Goal: Communication & Community: Answer question/provide support

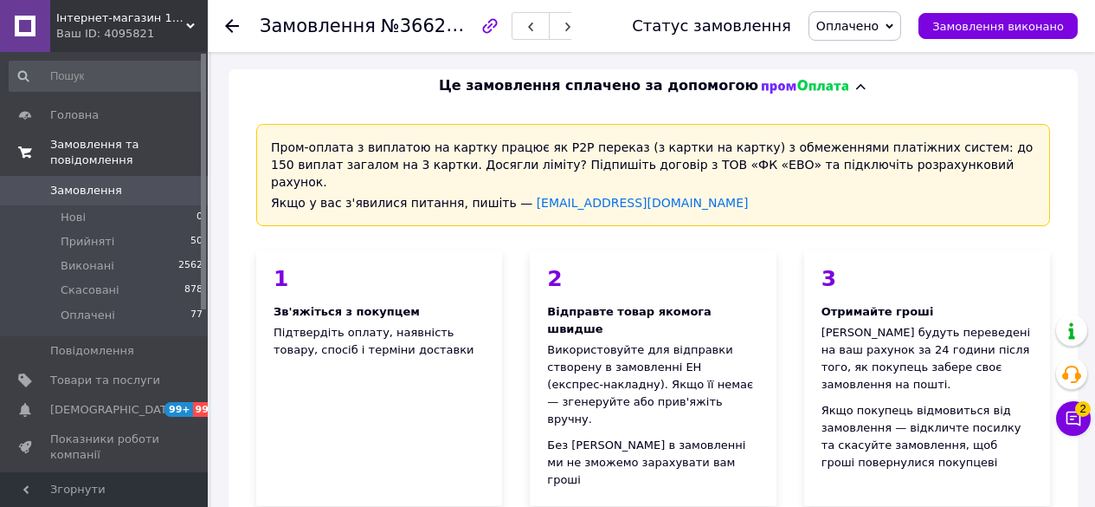
scroll to position [1514, 0]
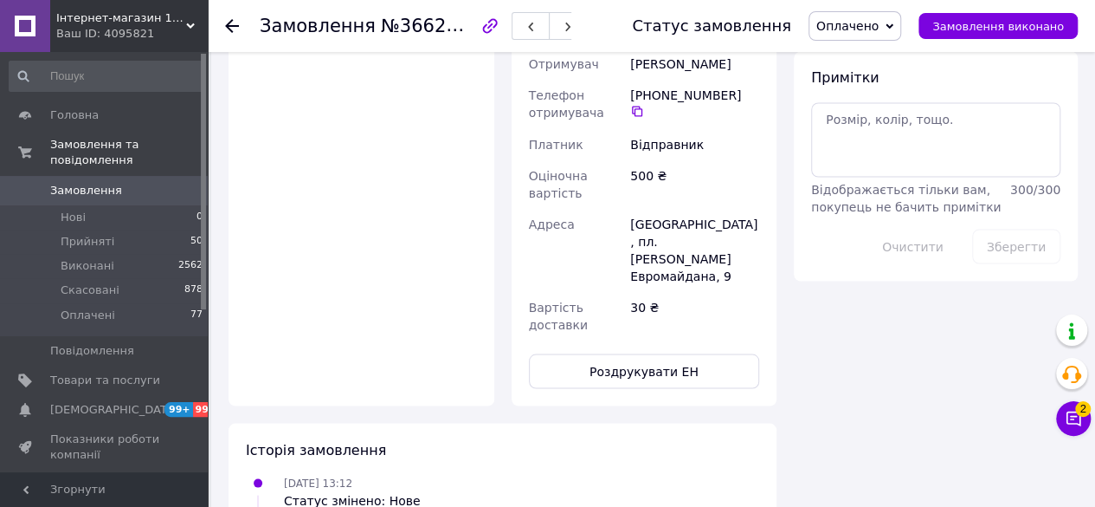
click at [162, 32] on div "Ваш ID: 4095821" at bounding box center [132, 34] width 152 height 16
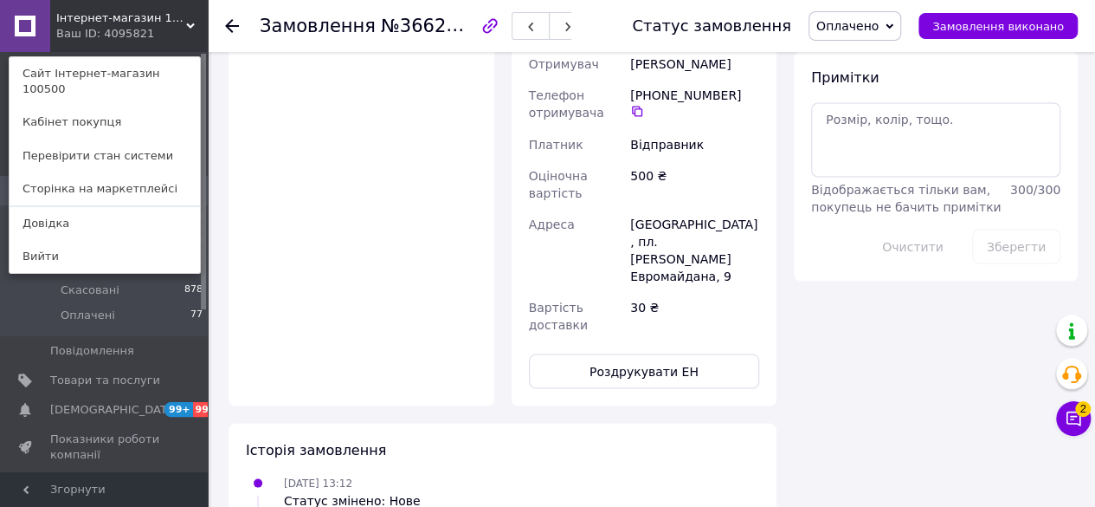
click at [74, 240] on link "Вийти" at bounding box center [105, 256] width 190 height 33
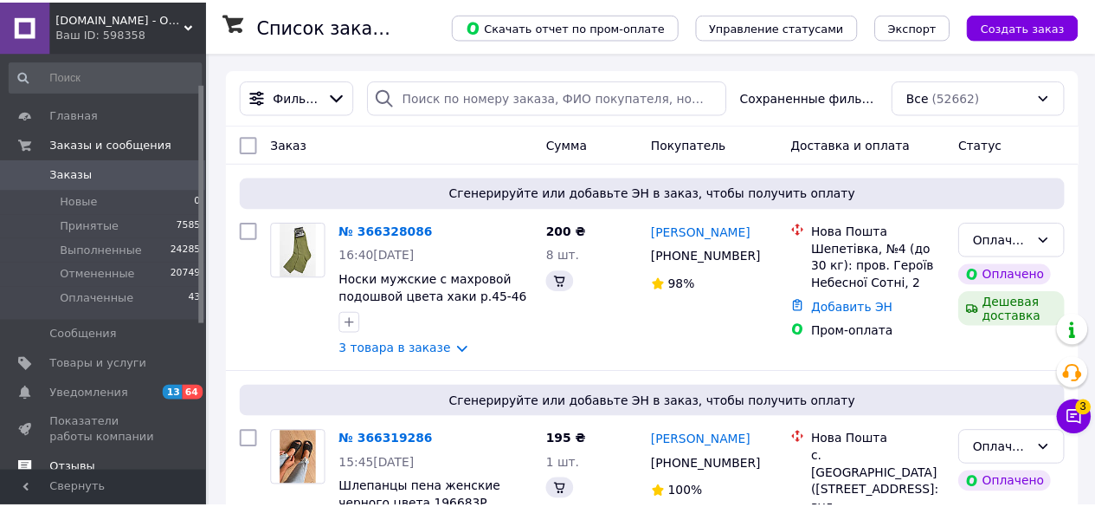
scroll to position [173, 0]
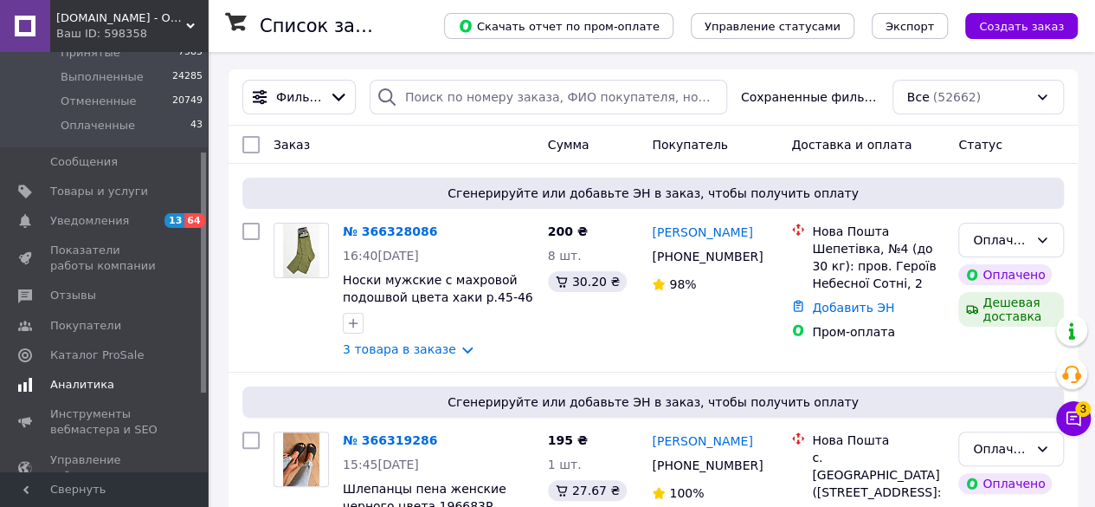
drag, startPoint x: 92, startPoint y: 298, endPoint x: 121, endPoint y: 324, distance: 39.3
click at [92, 298] on span "Отзывы" at bounding box center [105, 295] width 110 height 16
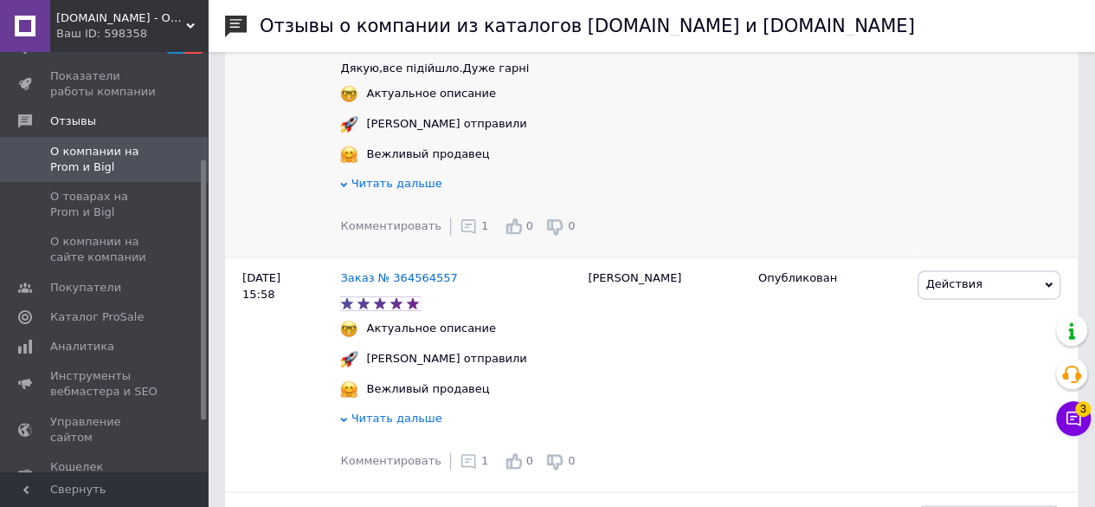
click at [460, 235] on icon at bounding box center [468, 225] width 17 height 17
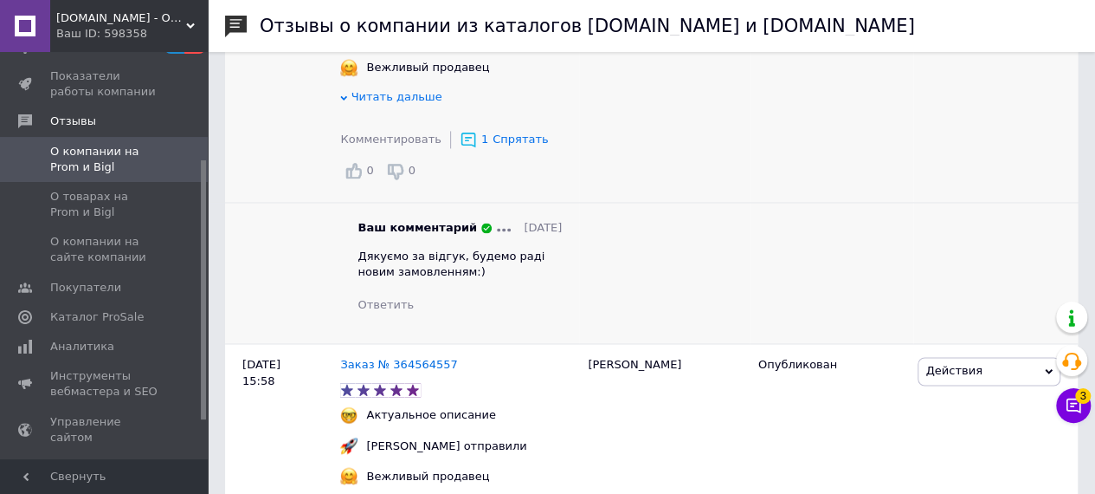
scroll to position [1299, 0]
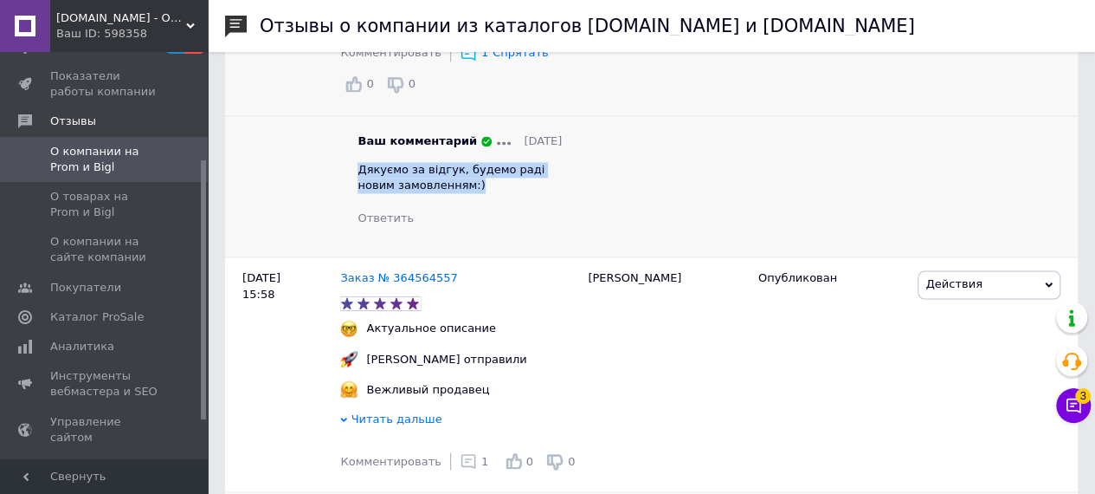
drag, startPoint x: 359, startPoint y: 178, endPoint x: 454, endPoint y: 205, distance: 98.4
click at [454, 205] on div "Ваш комментарий [DATE] Дякуємо за відгук, будемо раді новим замовленням:) Ответ…" at bounding box center [460, 180] width 204 height 94
copy span "Дякуємо за відгук, будемо раді новим замовленням:)"
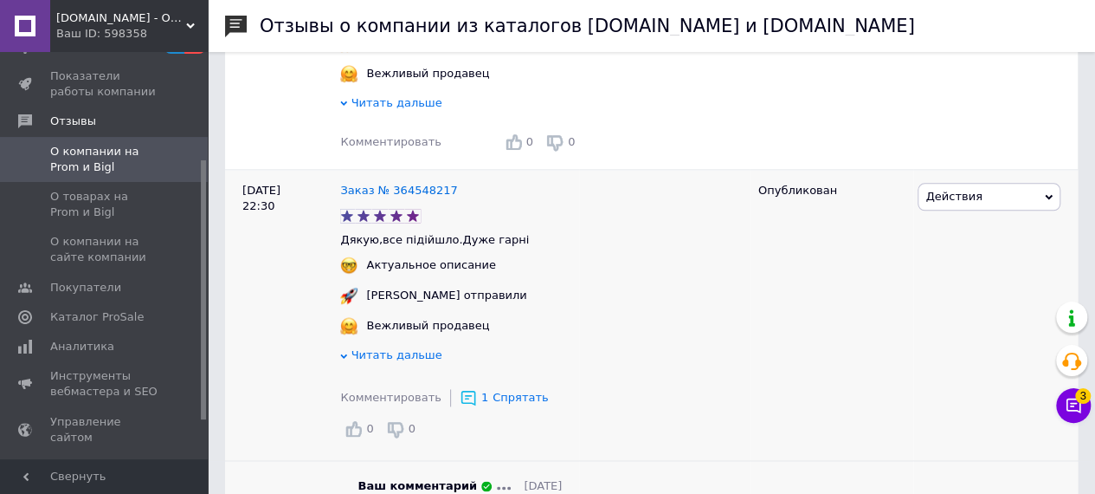
scroll to position [952, 0]
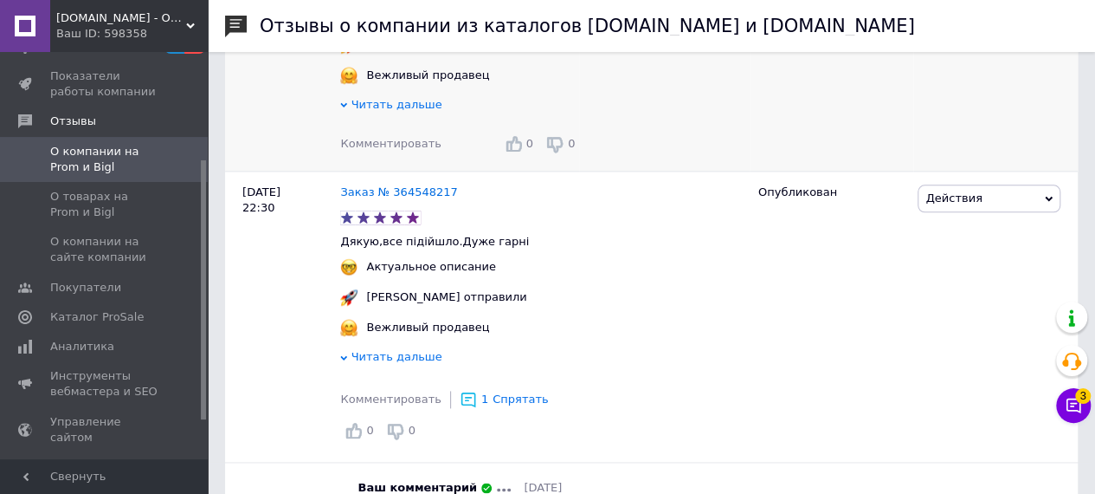
click at [382, 150] on span "Комментировать" at bounding box center [390, 143] width 100 height 13
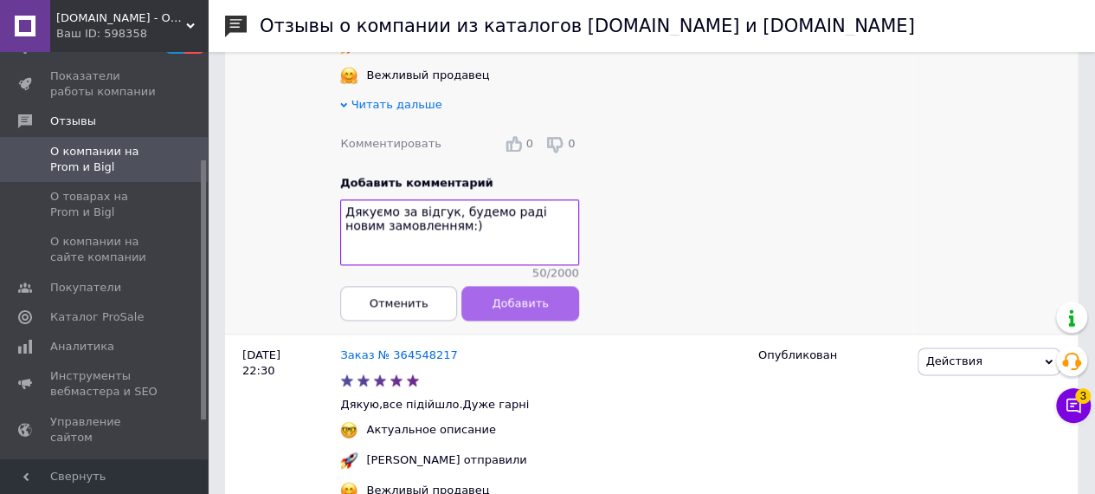
type textarea "Дякуємо за відгук, будемо раді новим замовленням:)"
click at [499, 320] on button "Добавить" at bounding box center [520, 303] width 117 height 35
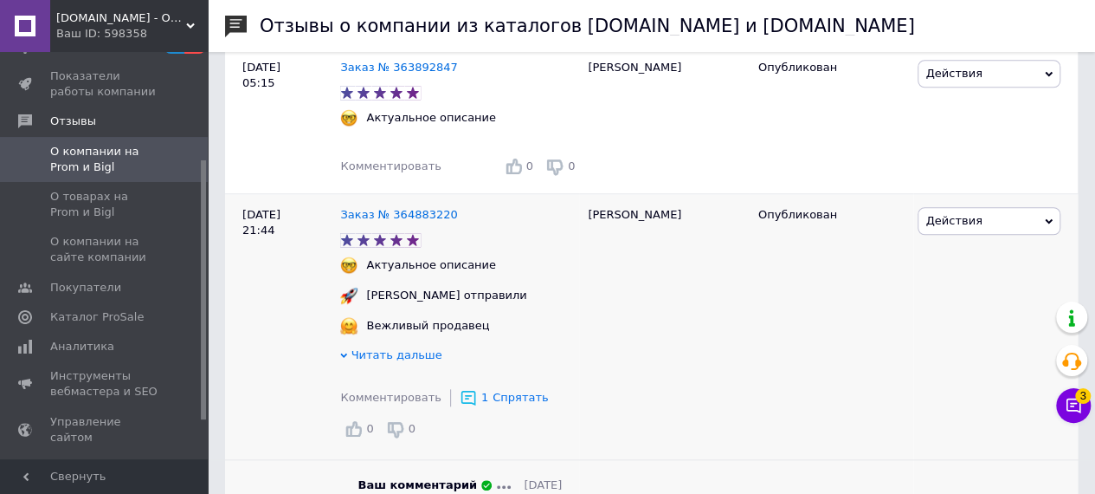
scroll to position [693, 0]
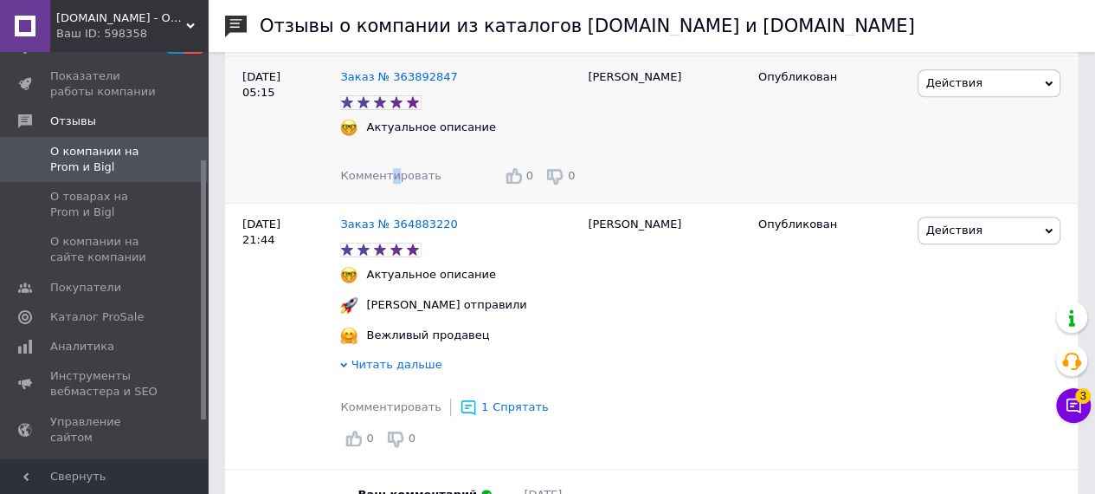
click at [390, 182] on span "Комментировать" at bounding box center [390, 175] width 100 height 13
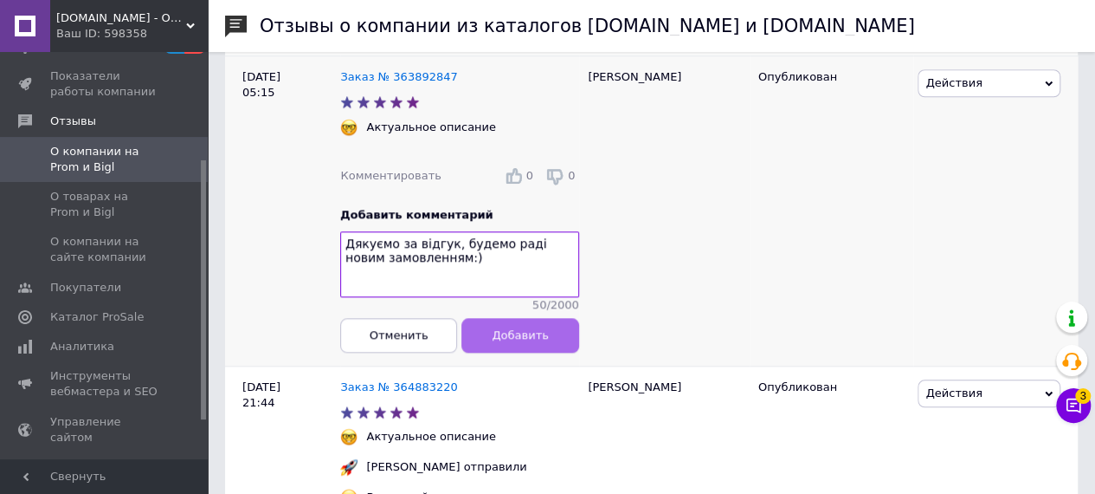
type textarea "Дякуємо за відгук, будемо раді новим замовленням:)"
click at [490, 344] on button "Добавить" at bounding box center [520, 335] width 117 height 35
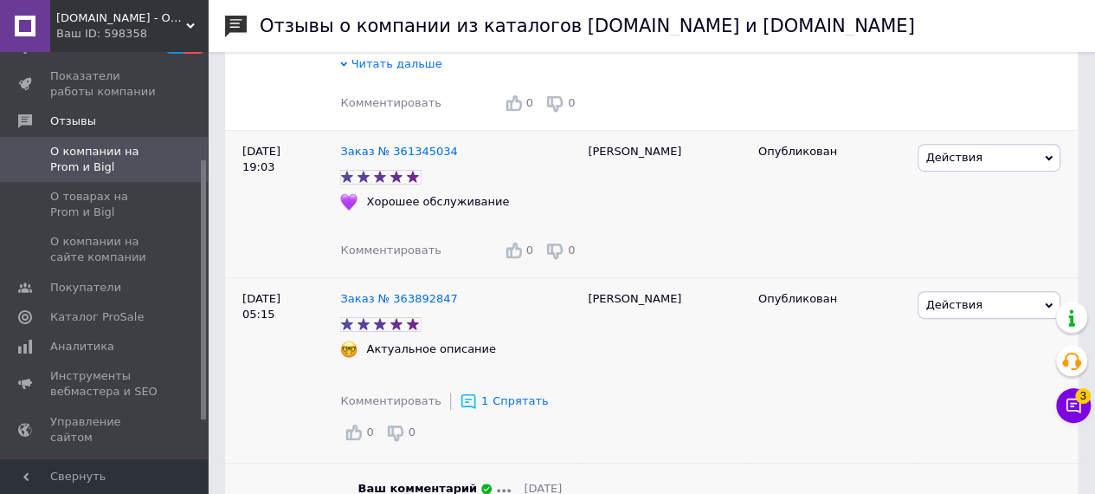
scroll to position [433, 0]
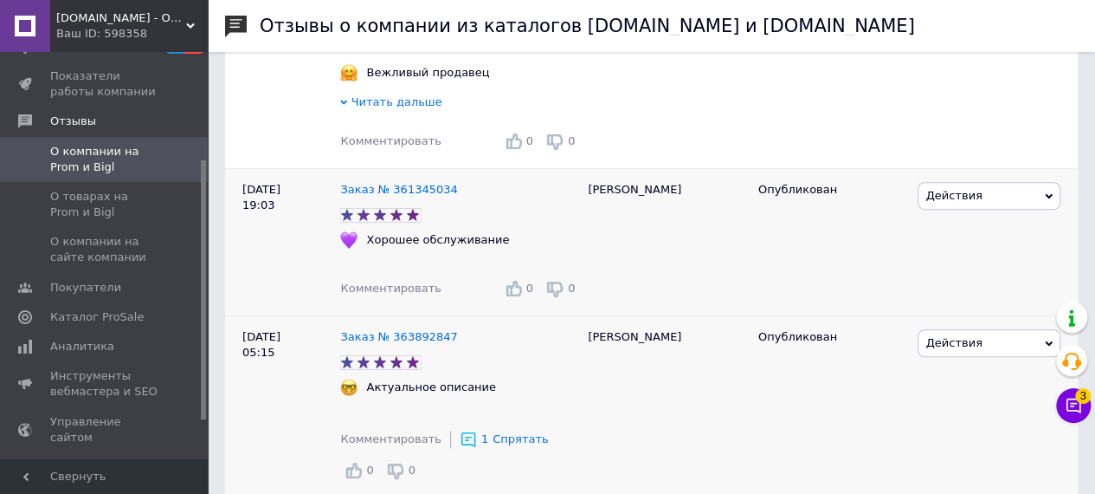
click at [400, 287] on span "Комментировать" at bounding box center [390, 287] width 100 height 13
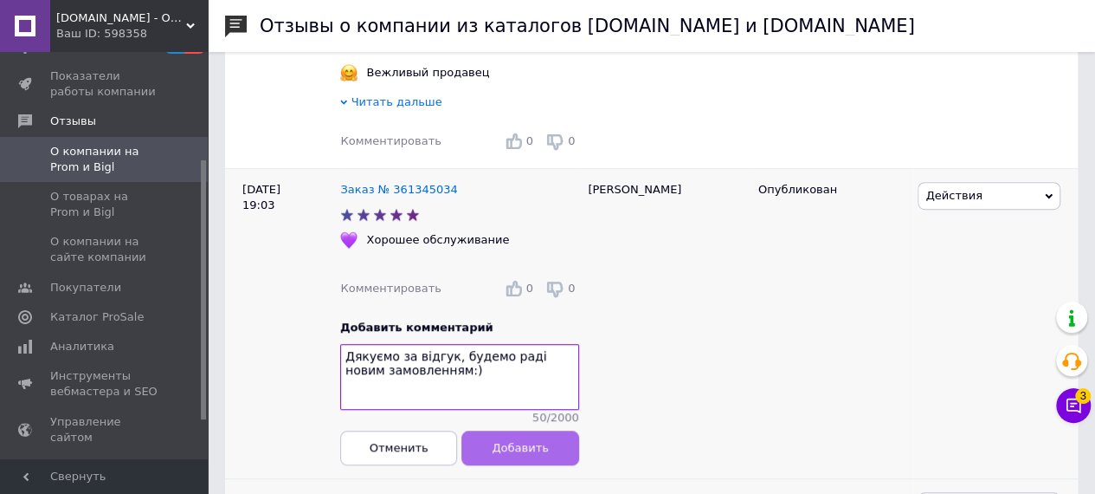
type textarea "Дякуємо за відгук, будемо раді новим замовленням:)"
click at [515, 452] on span "Добавить" at bounding box center [521, 447] width 56 height 13
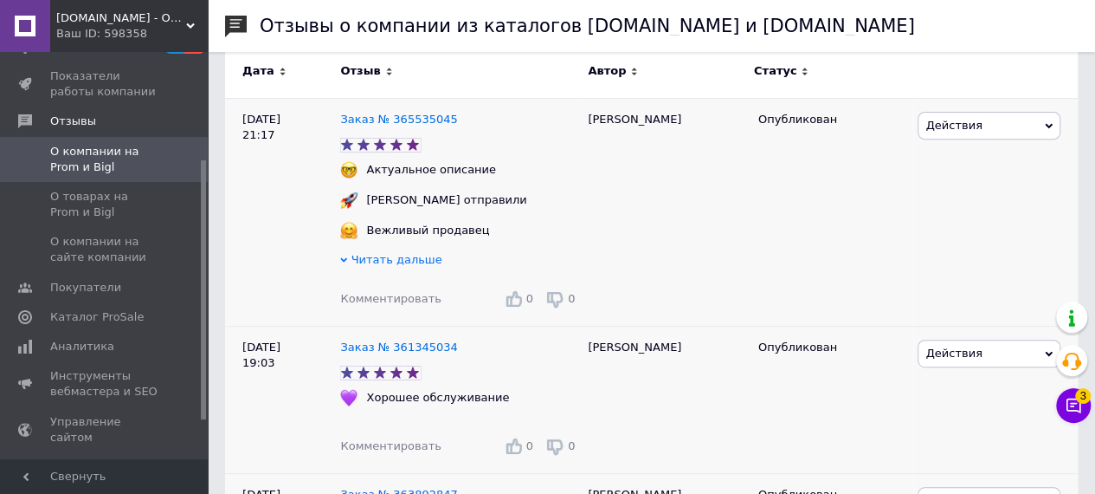
scroll to position [260, 0]
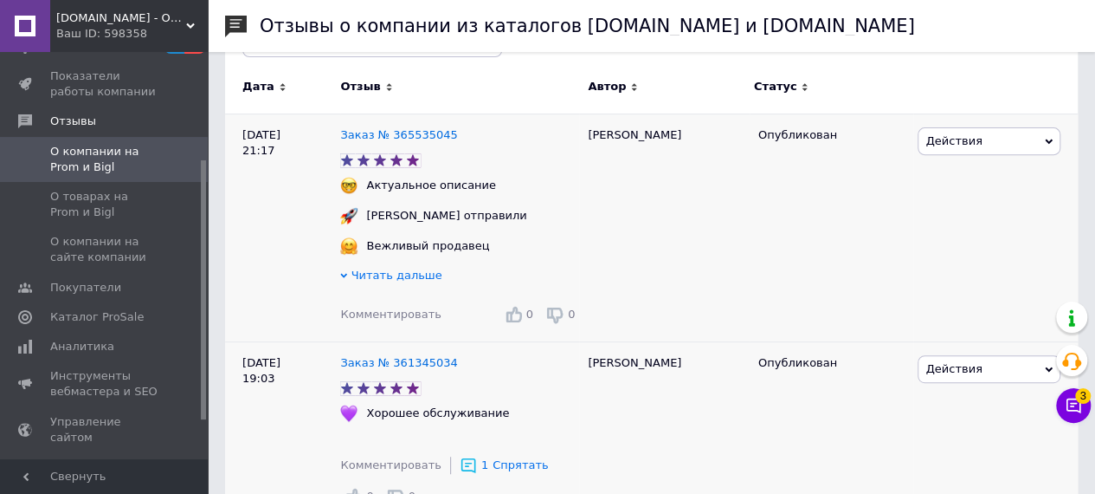
click at [404, 314] on span "Комментировать" at bounding box center [390, 313] width 100 height 13
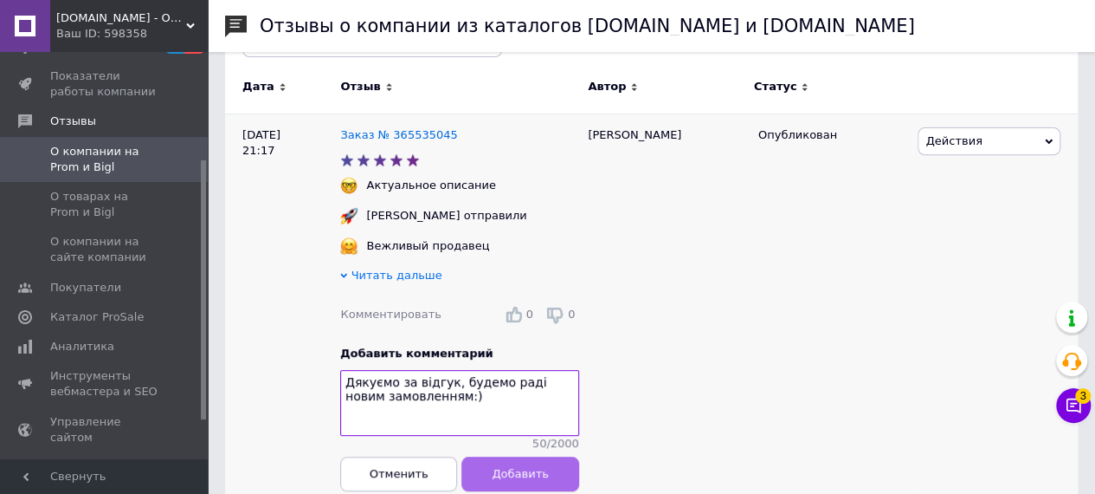
type textarea "Дякуємо за відгук, будемо раді новим замовленням:)"
click at [521, 469] on button "Добавить" at bounding box center [520, 473] width 117 height 35
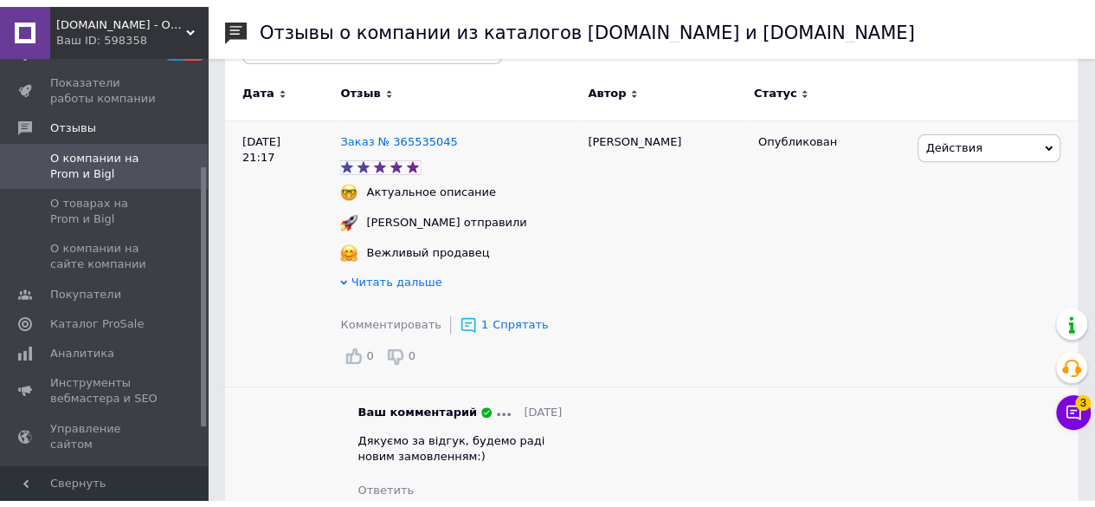
scroll to position [0, 0]
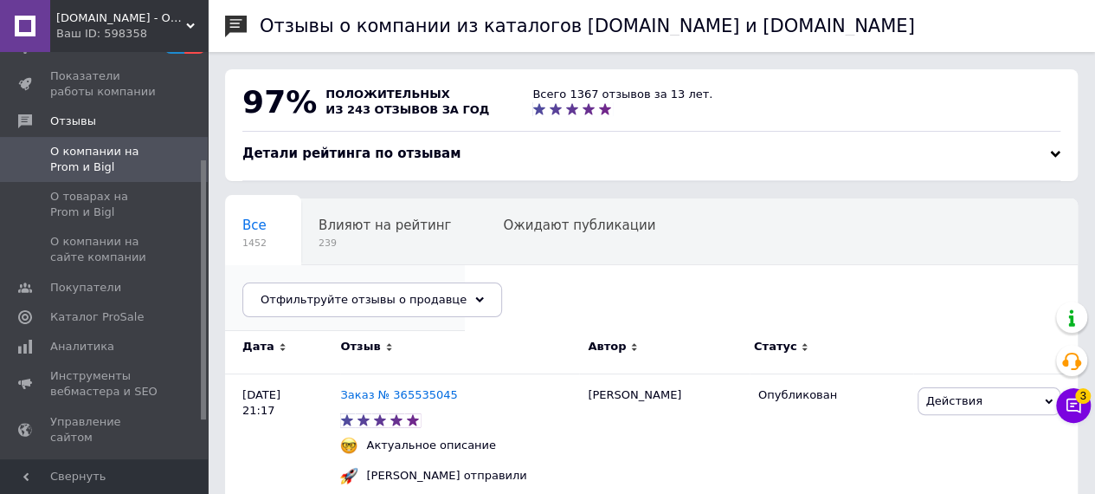
click at [430, 302] on span "98" at bounding box center [336, 308] width 188 height 13
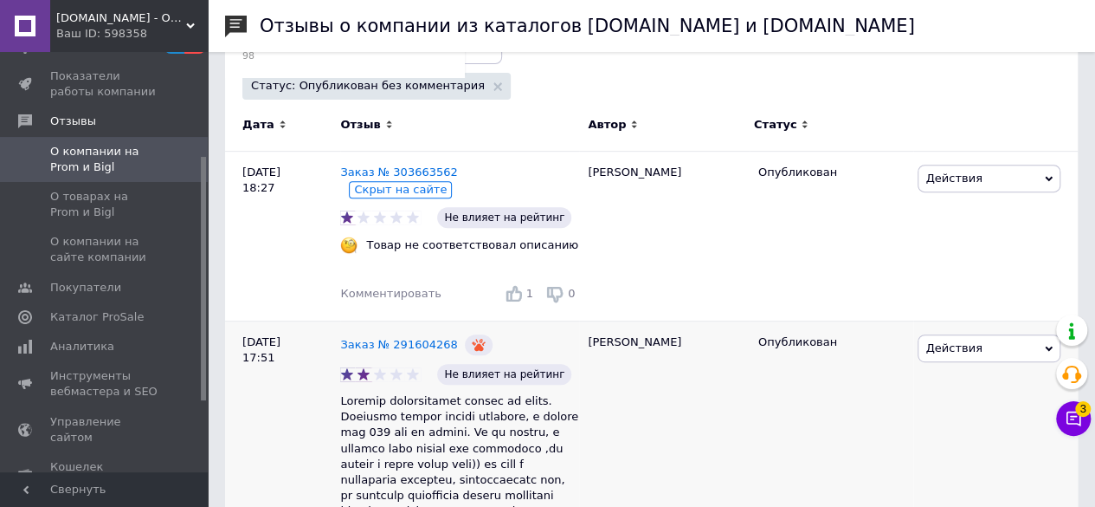
scroll to position [260, 0]
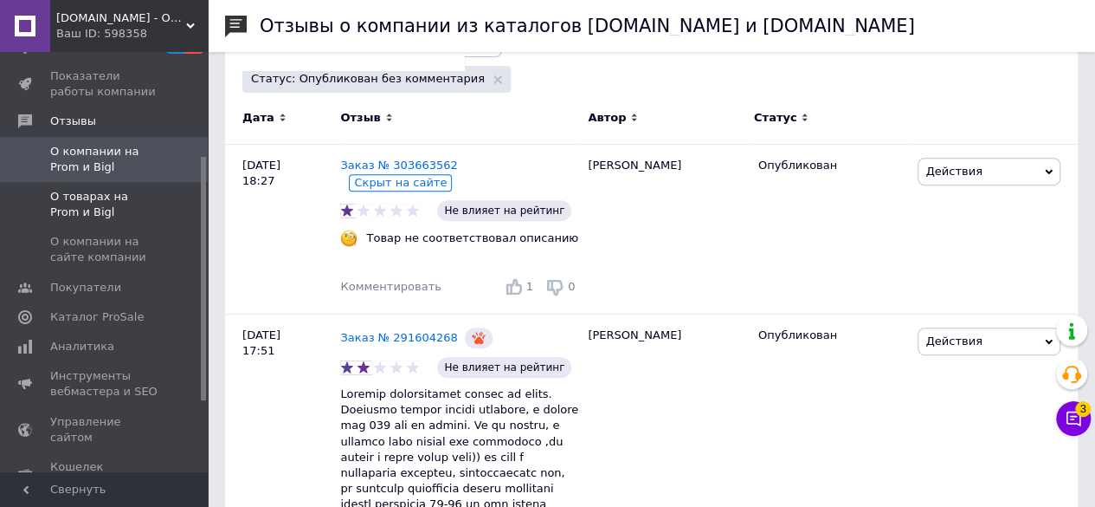
click at [86, 198] on span "О товарах на Prom и Bigl" at bounding box center [105, 204] width 110 height 31
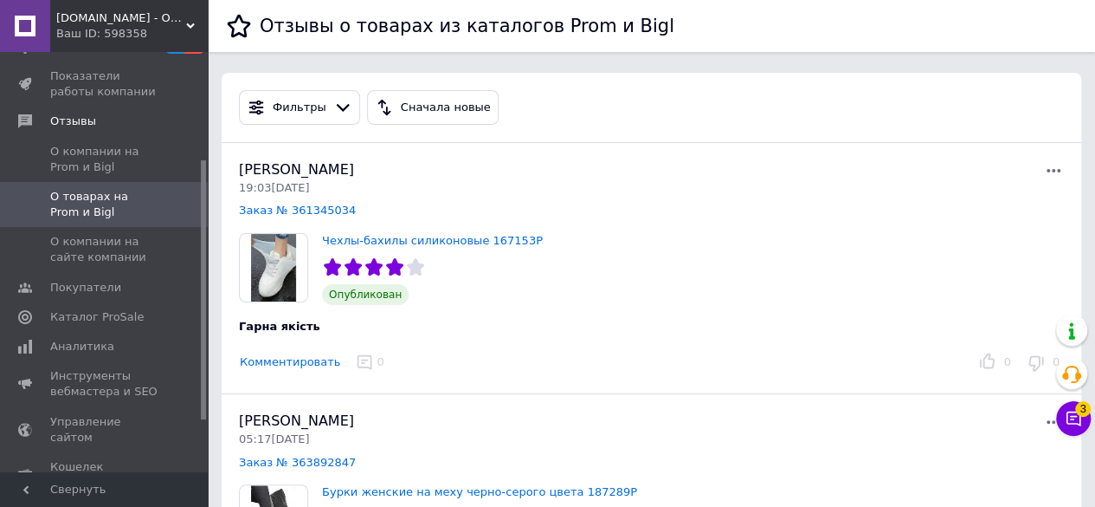
scroll to position [87, 0]
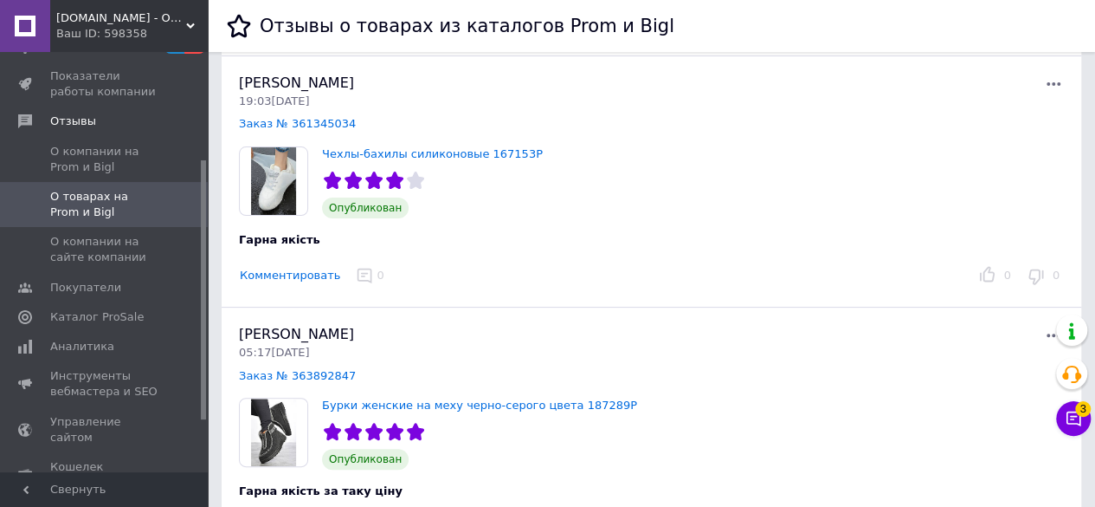
click at [315, 282] on div "Комментировать 0" at bounding box center [601, 275] width 734 height 27
click at [315, 276] on button "Комментировать" at bounding box center [290, 276] width 102 height 18
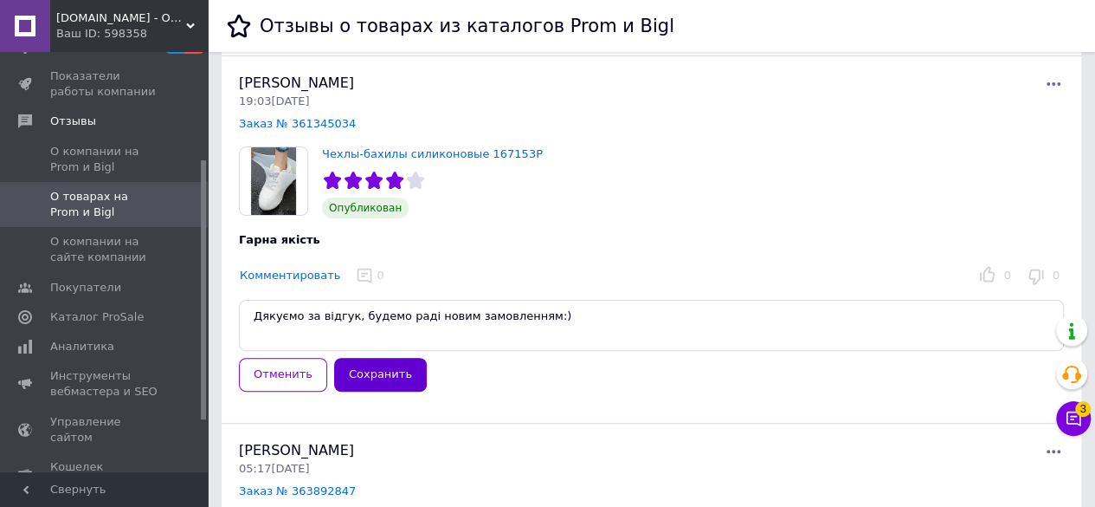
type textarea "Дякуємо за відгук, будемо раді новим замовленням:)"
click at [371, 380] on button "Сохранить" at bounding box center [380, 375] width 93 height 34
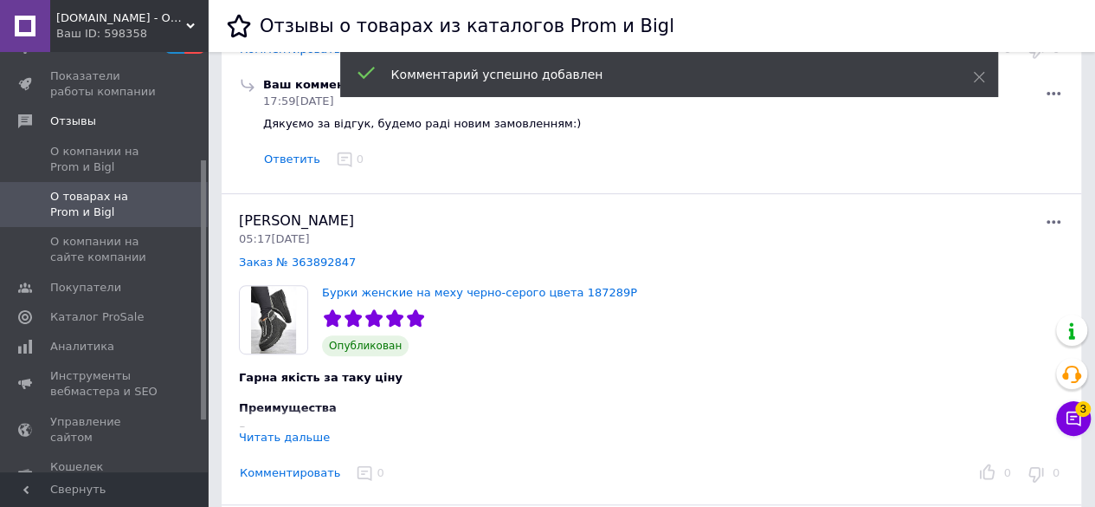
scroll to position [346, 0]
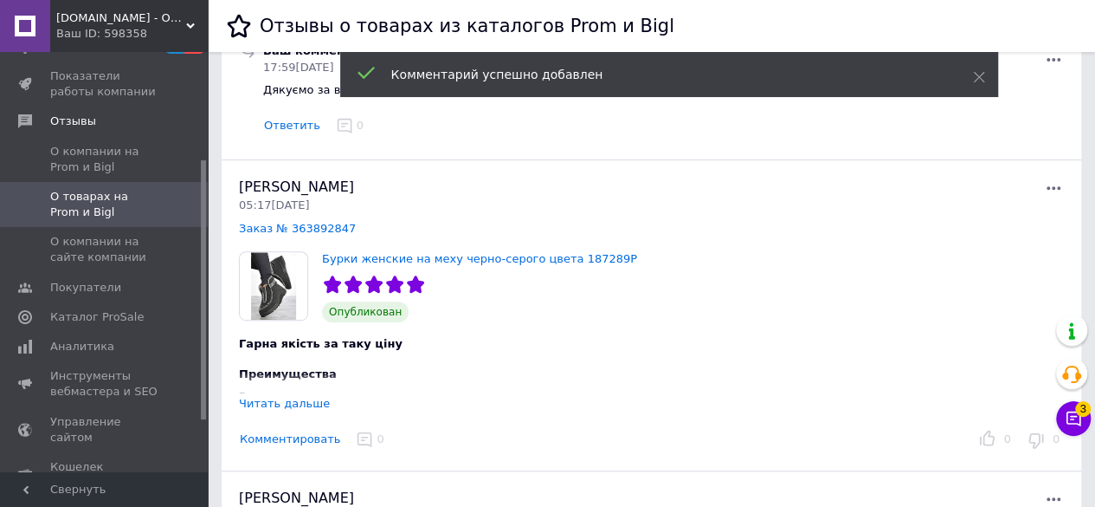
click at [289, 439] on button "Комментировать" at bounding box center [290, 439] width 102 height 18
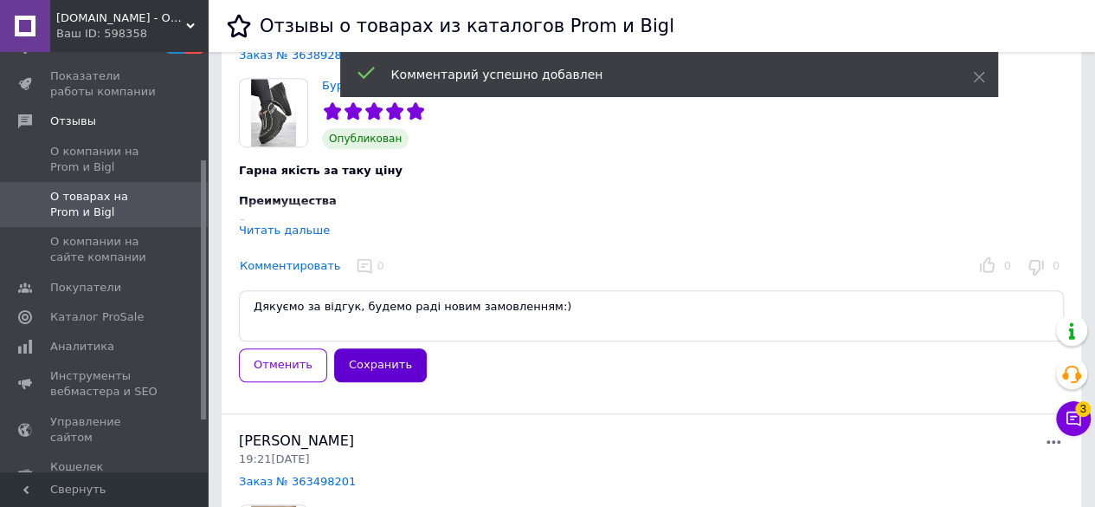
type textarea "Дякуємо за відгук, будемо раді новим замовленням:)"
click at [401, 358] on button "Сохранить" at bounding box center [380, 365] width 93 height 34
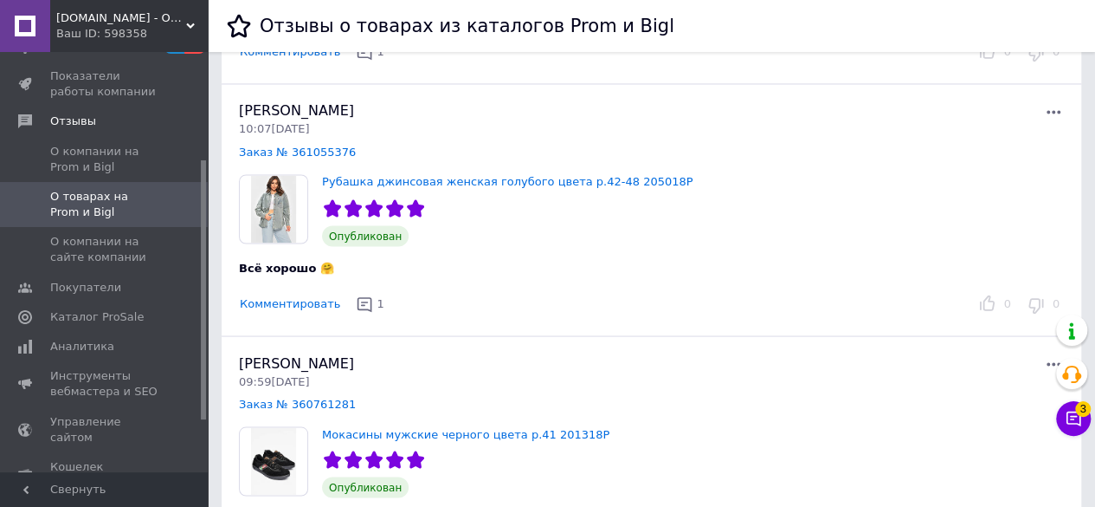
scroll to position [1472, 0]
